Goal: Task Accomplishment & Management: Manage account settings

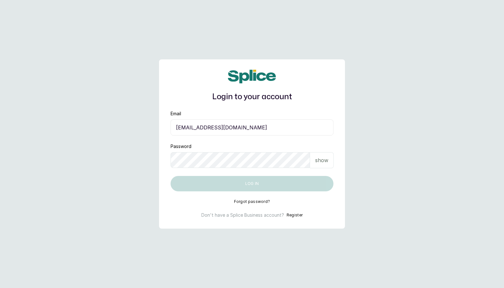
click at [253, 128] on input "[EMAIL_ADDRESS][DOMAIN_NAME]" at bounding box center [252, 127] width 163 height 16
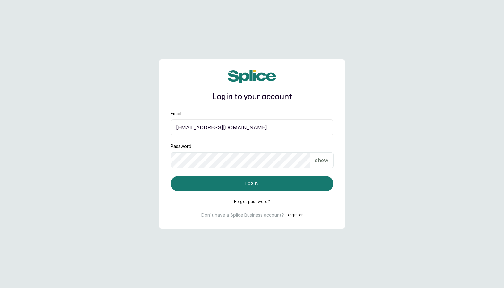
click at [202, 127] on input "[EMAIL_ADDRESS][DOMAIN_NAME]" at bounding box center [252, 127] width 163 height 16
type input "[EMAIL_ADDRESS][DOMAIN_NAME]"
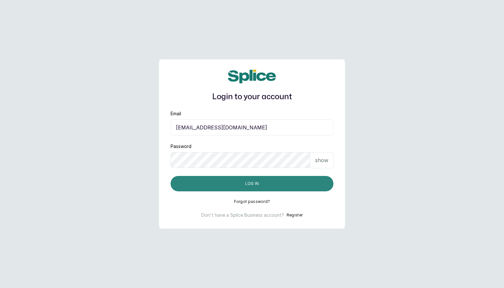
click at [178, 189] on button "Log in" at bounding box center [252, 183] width 163 height 15
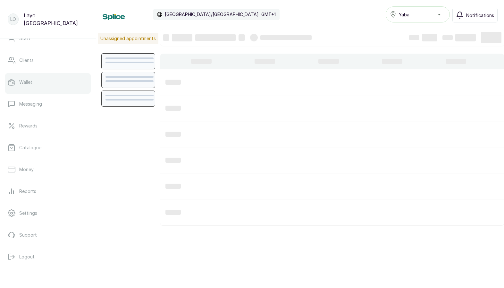
scroll to position [79, 0]
